Goal: Find specific page/section: Find specific page/section

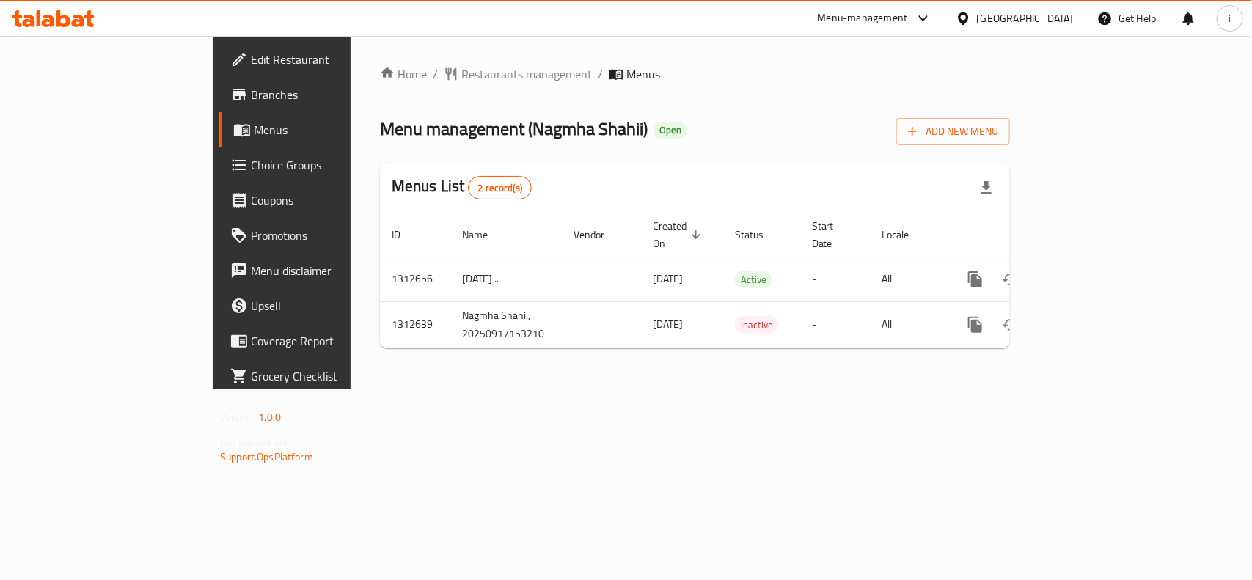
click at [623, 106] on div "Home / Restaurants management / Menus Menu management ( Nagmha Shahii ) Open Ad…" at bounding box center [695, 212] width 630 height 295
click at [461, 78] on span "Restaurants management" at bounding box center [526, 74] width 131 height 18
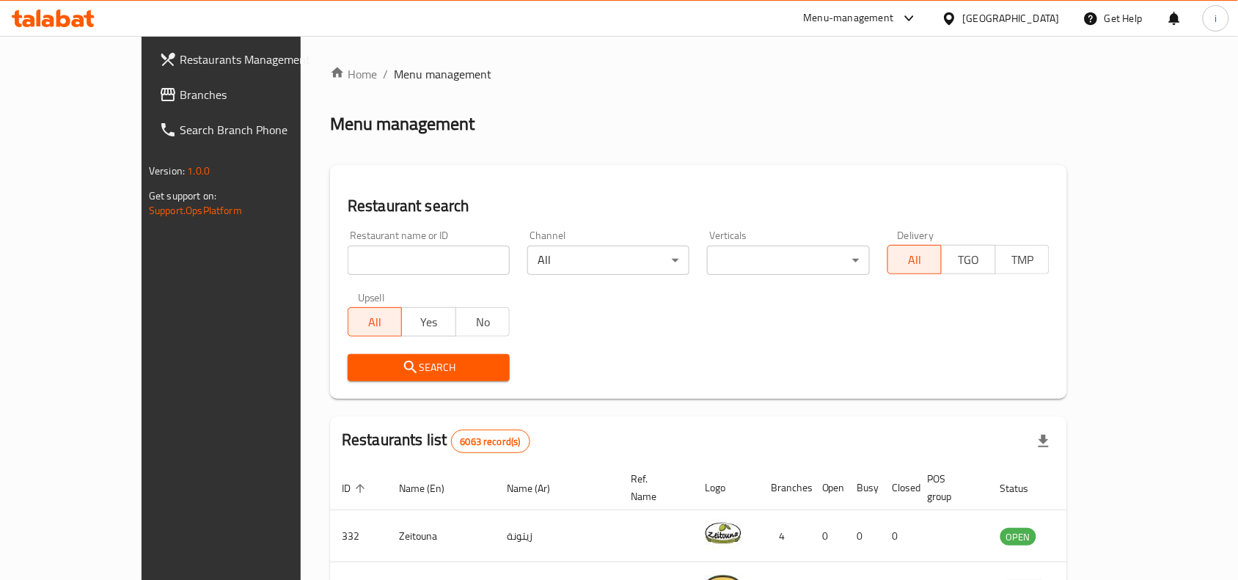
click at [359, 254] on input "search" at bounding box center [429, 260] width 162 height 29
paste input "706189"
type input "706189"
click at [359, 364] on span "Search" at bounding box center [428, 368] width 139 height 18
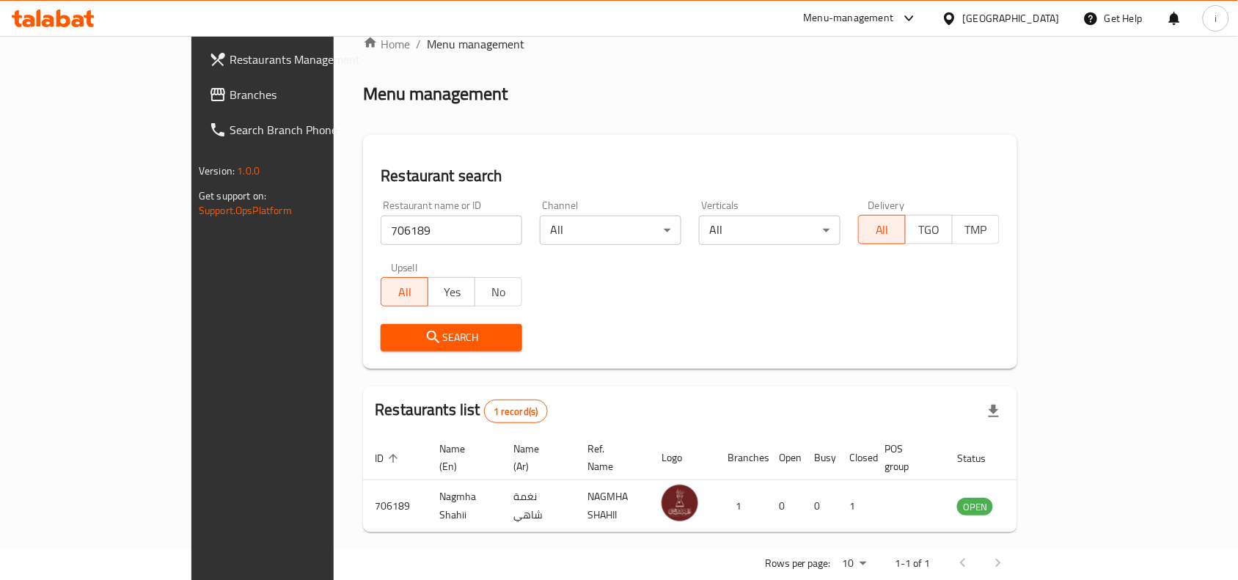
scroll to position [45, 0]
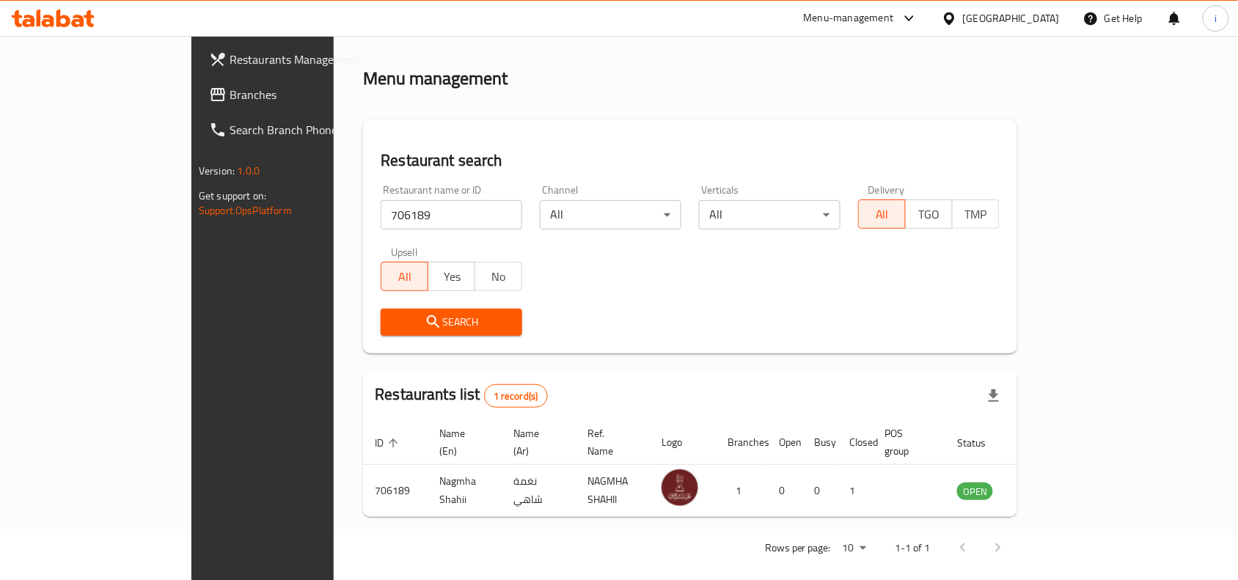
click at [229, 61] on span "Restaurants Management" at bounding box center [307, 60] width 157 height 18
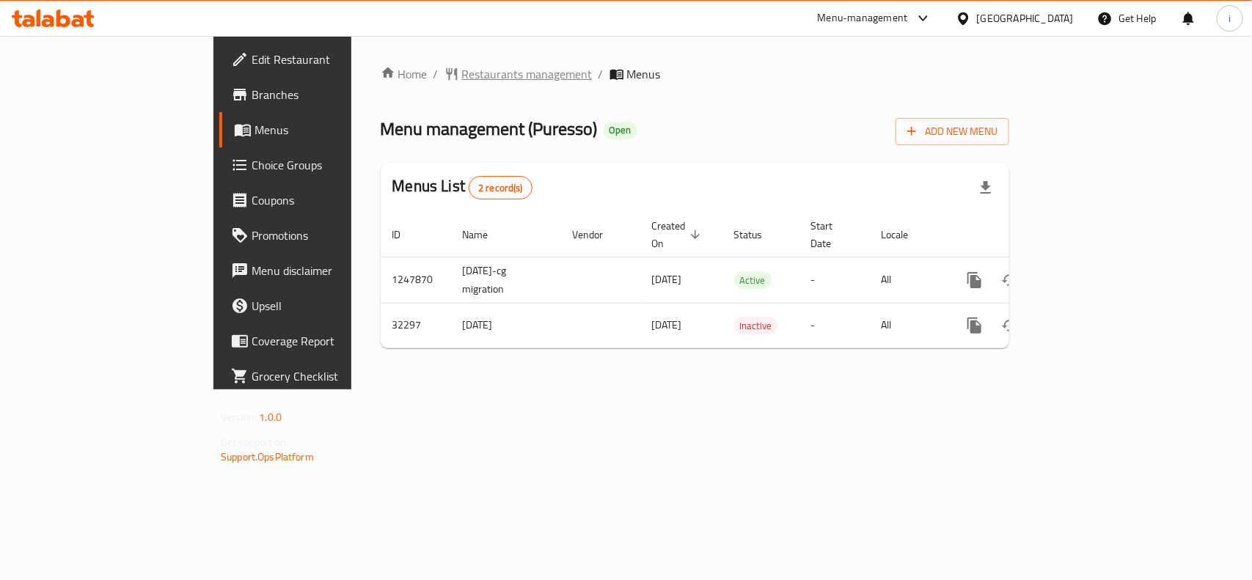
click at [462, 73] on span "Restaurants management" at bounding box center [527, 74] width 131 height 18
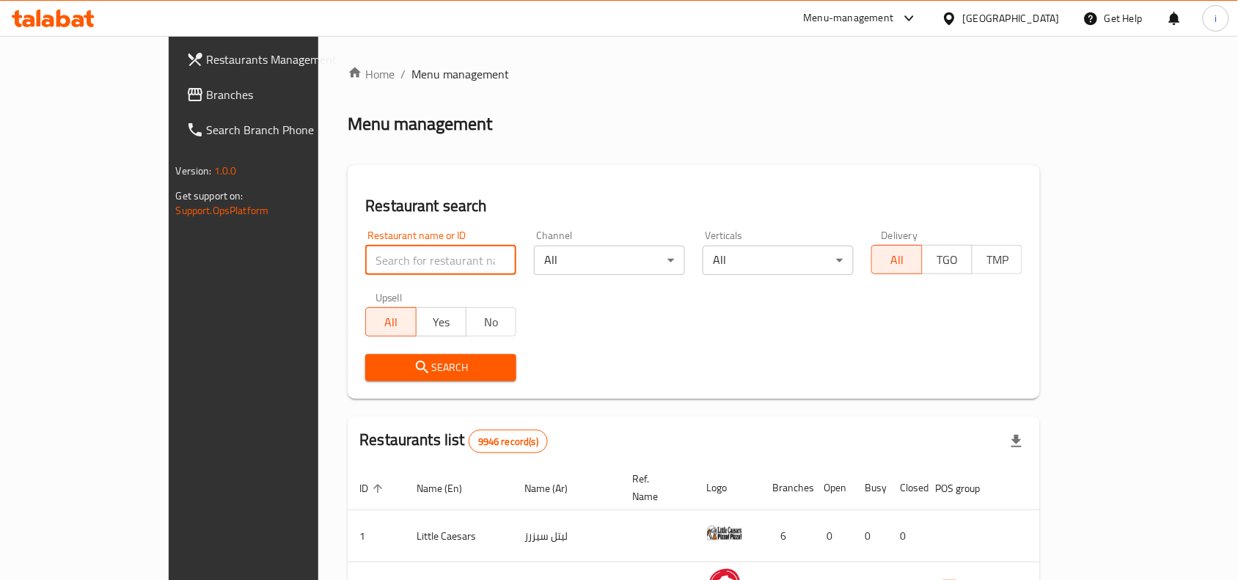
click at [365, 258] on input "search" at bounding box center [440, 260] width 151 height 29
paste input "16525"
type input "16525"
click at [377, 361] on span "Search" at bounding box center [441, 368] width 128 height 18
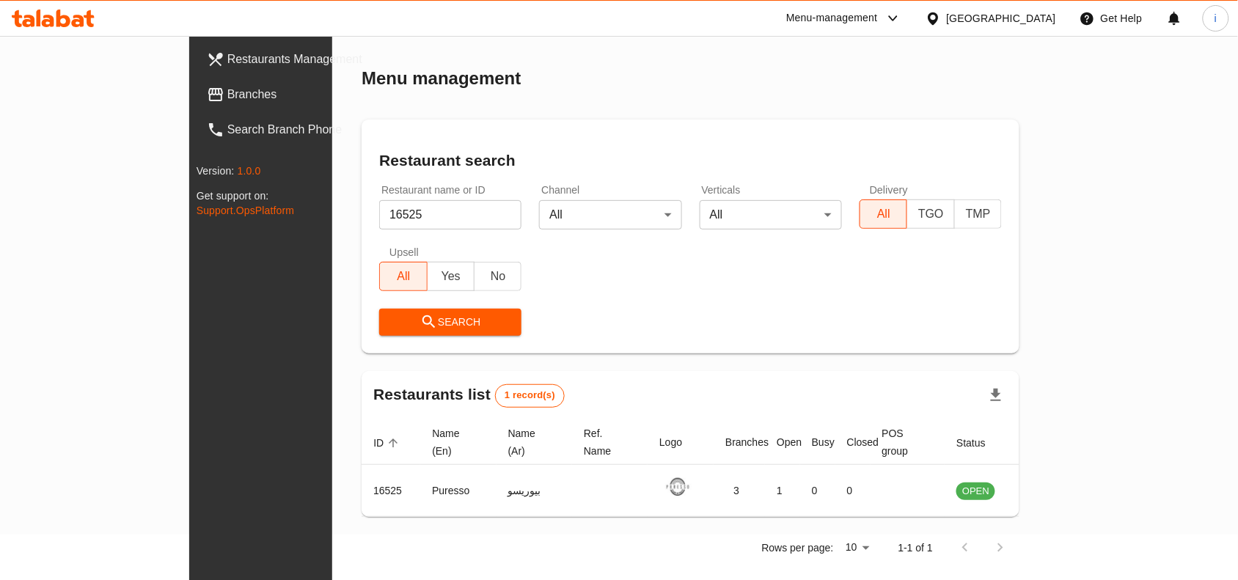
scroll to position [45, 0]
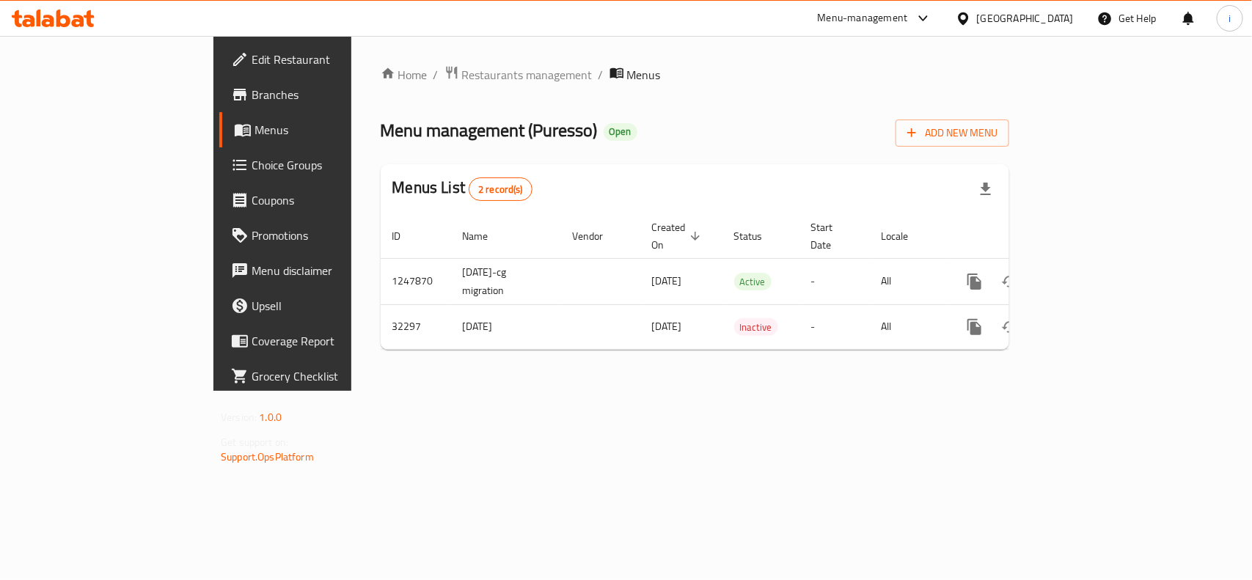
click at [251, 57] on span "Edit Restaurant" at bounding box center [330, 60] width 159 height 18
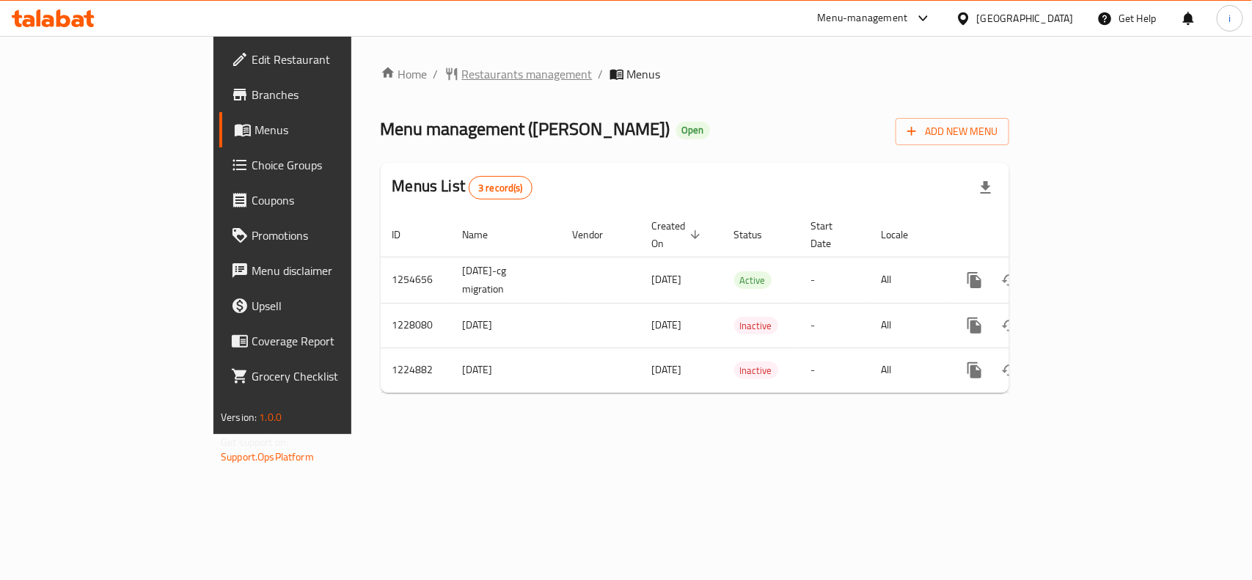
click at [462, 73] on span "Restaurants management" at bounding box center [527, 74] width 131 height 18
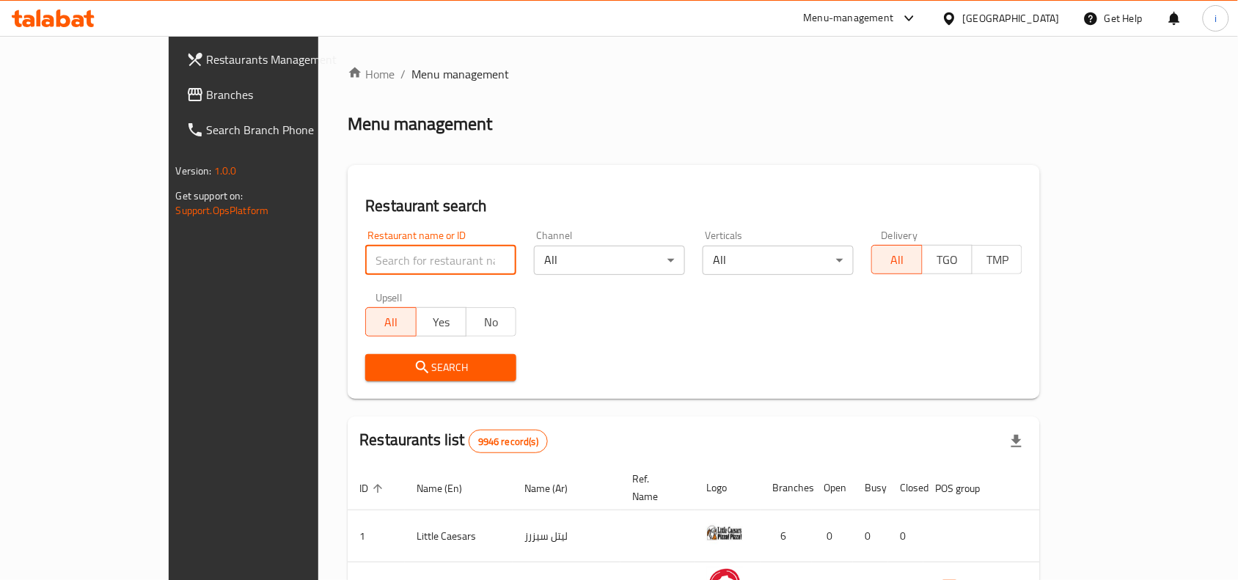
click at [367, 258] on input "search" at bounding box center [440, 260] width 151 height 29
paste input "22652"
type input "22652"
click at [389, 359] on span "Search" at bounding box center [441, 368] width 128 height 18
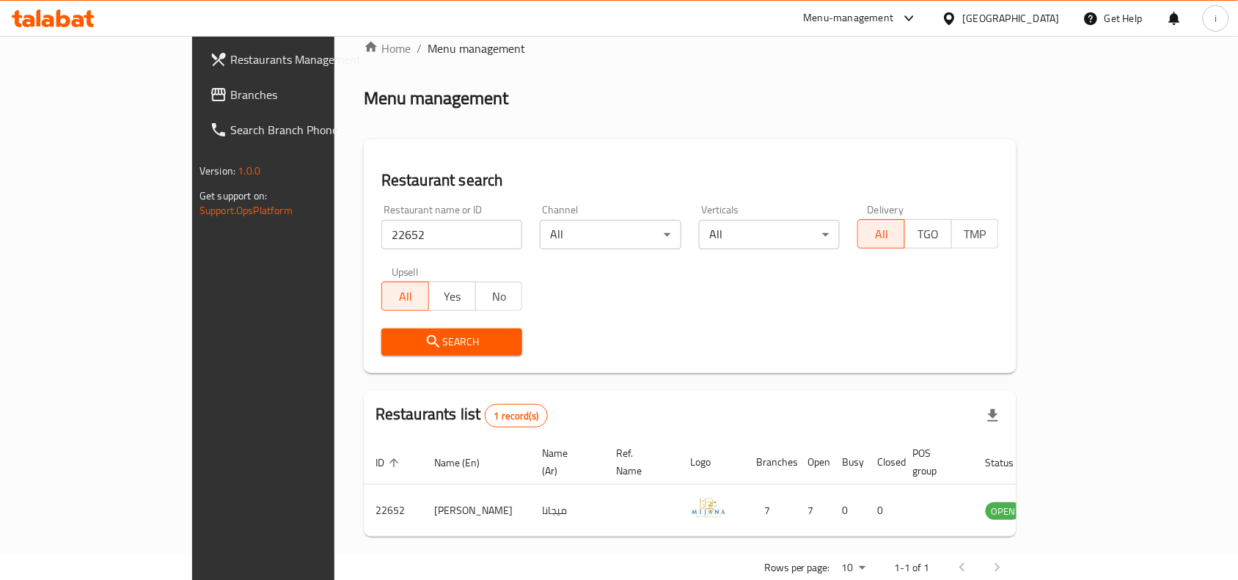
scroll to position [45, 0]
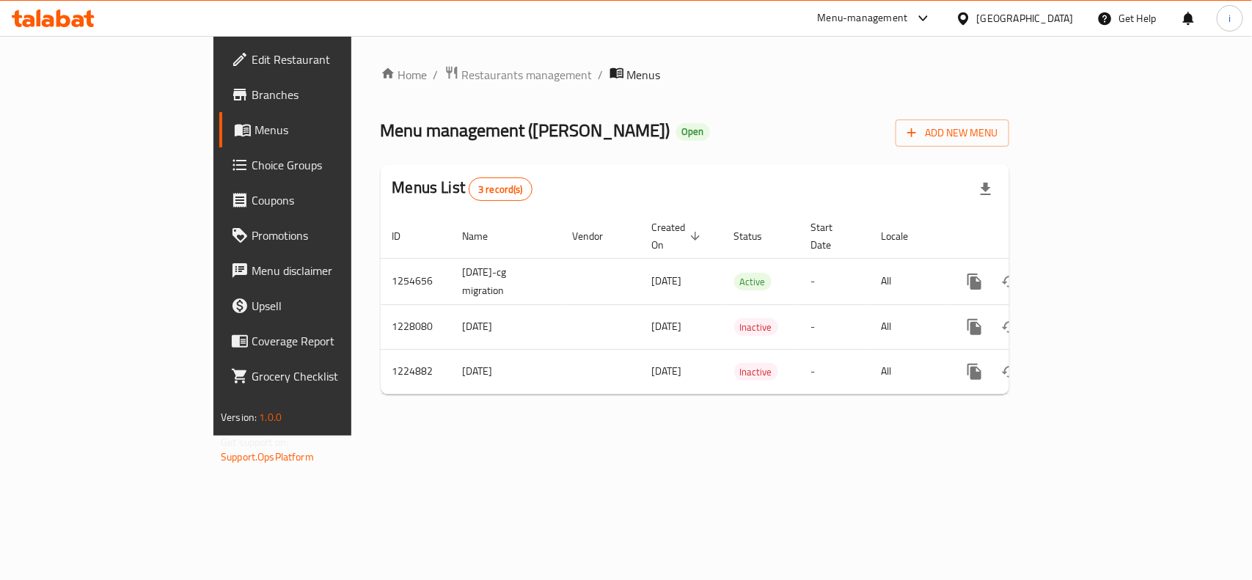
click at [251, 61] on span "Edit Restaurant" at bounding box center [330, 60] width 159 height 18
